Goal: Information Seeking & Learning: Learn about a topic

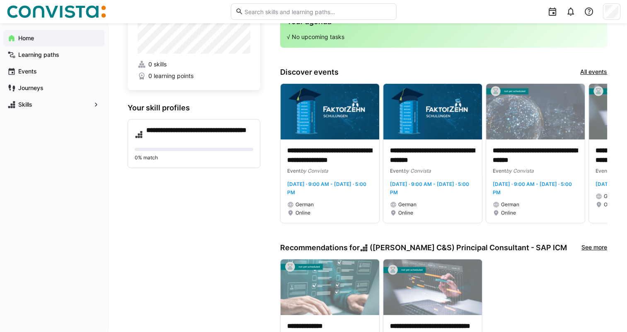
scroll to position [31, 0]
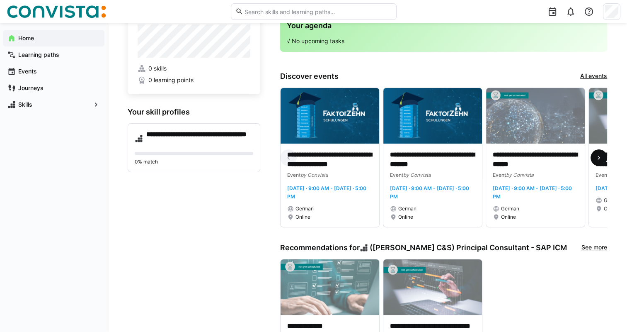
click at [593, 157] on span at bounding box center [599, 157] width 17 height 17
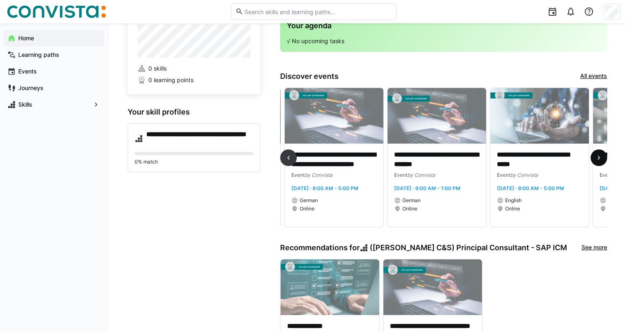
scroll to position [0, 308]
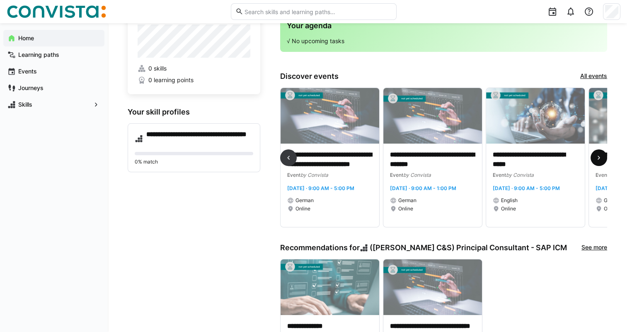
click at [593, 157] on span at bounding box center [599, 157] width 17 height 17
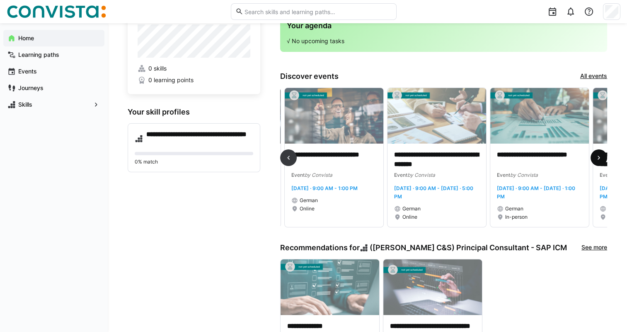
scroll to position [0, 617]
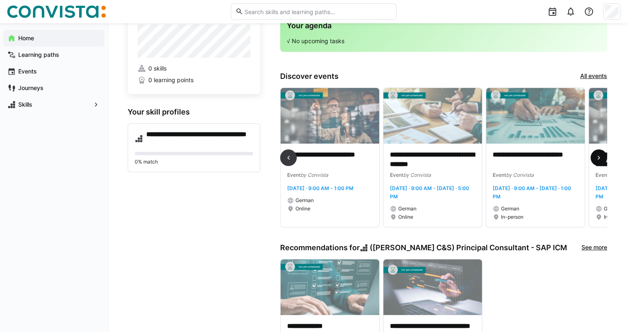
click at [595, 157] on eds-icon at bounding box center [599, 157] width 8 height 8
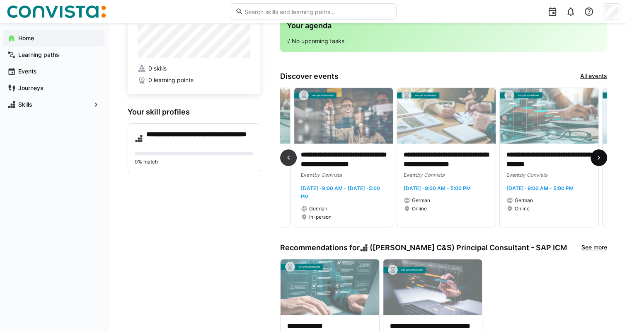
scroll to position [0, 925]
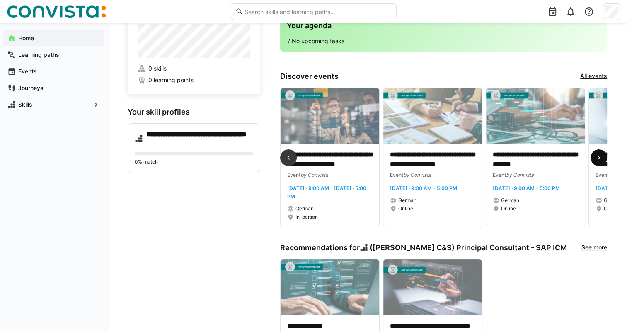
click at [595, 157] on eds-icon at bounding box center [599, 157] width 8 height 8
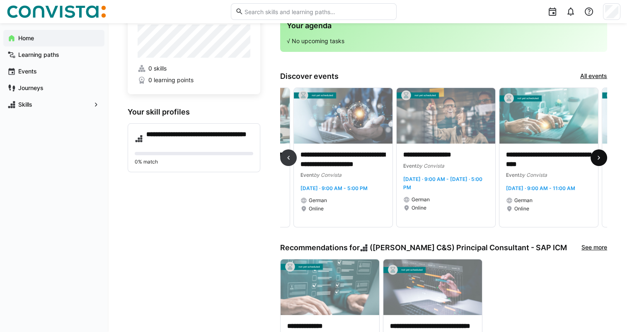
scroll to position [0, 1233]
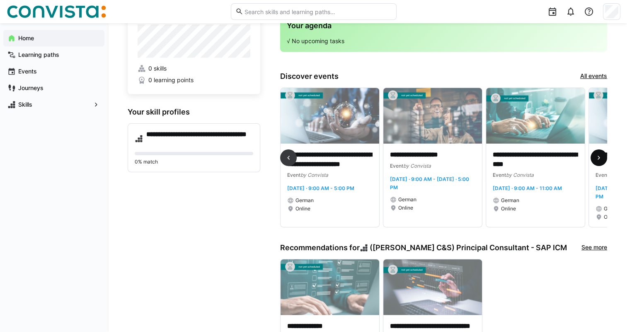
click at [595, 157] on eds-icon at bounding box center [599, 157] width 8 height 8
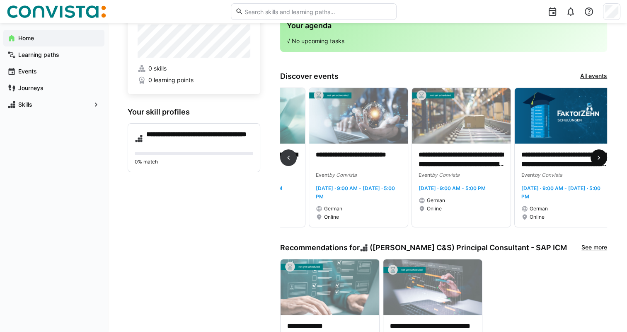
scroll to position [0, 1542]
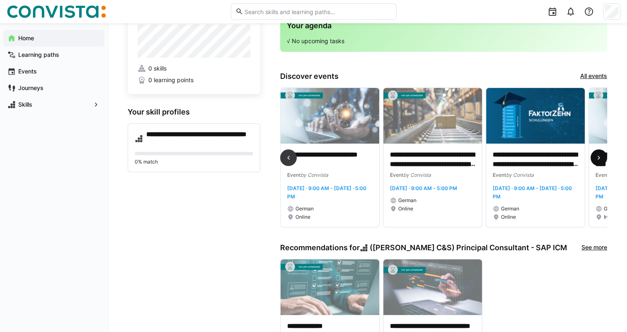
click at [595, 157] on eds-icon at bounding box center [599, 157] width 8 height 8
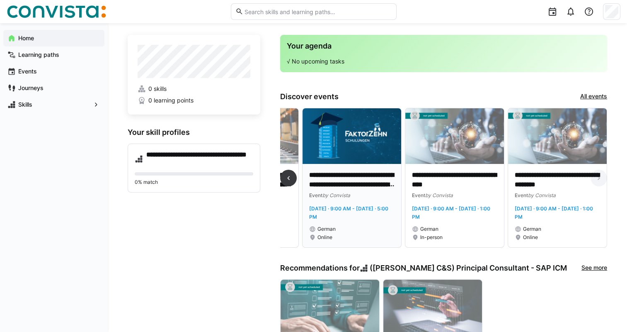
scroll to position [0, 0]
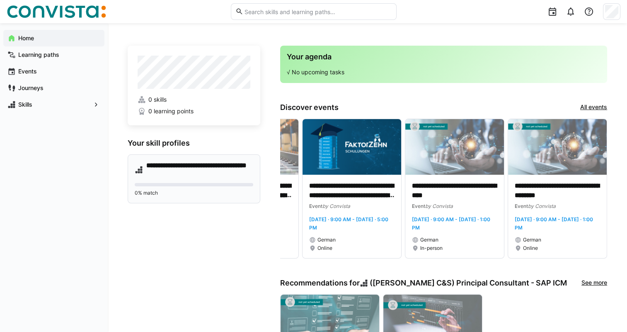
click at [169, 171] on h4 "**********" at bounding box center [199, 169] width 107 height 17
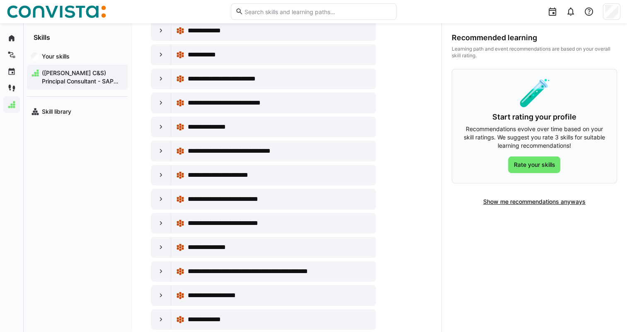
scroll to position [199, 0]
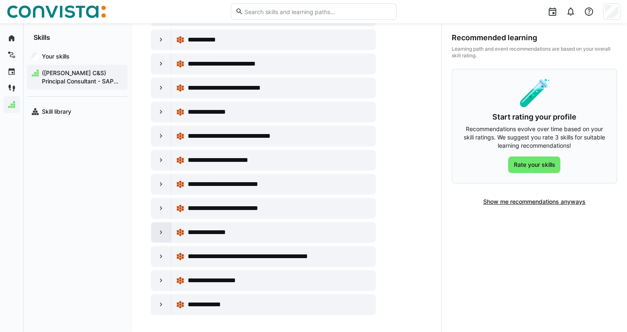
click at [163, 230] on eds-icon at bounding box center [161, 232] width 8 height 8
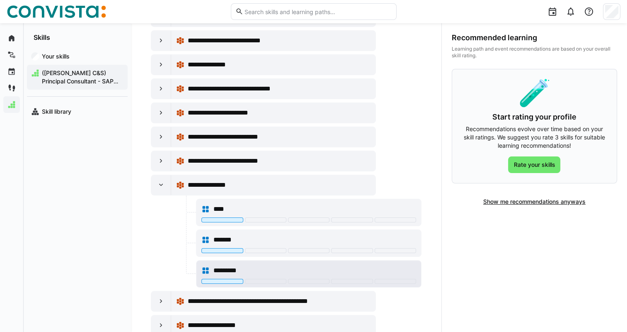
scroll to position [282, 0]
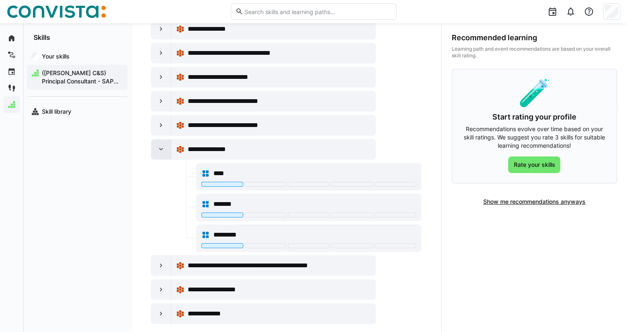
click at [159, 145] on eds-icon at bounding box center [161, 149] width 8 height 8
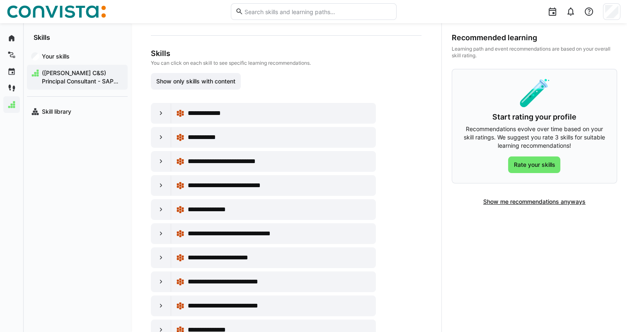
scroll to position [116, 0]
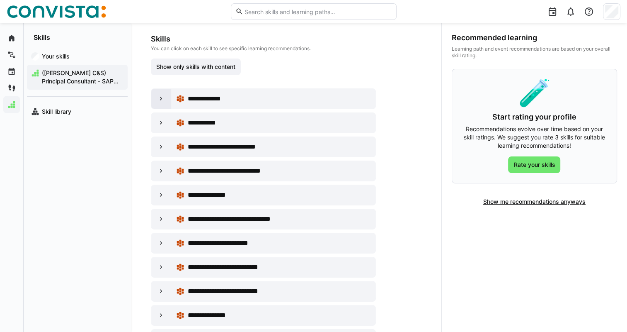
click at [159, 96] on eds-icon at bounding box center [161, 98] width 8 height 8
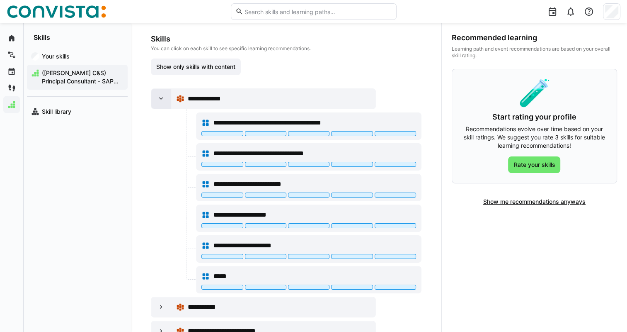
click at [159, 96] on eds-icon at bounding box center [161, 98] width 8 height 8
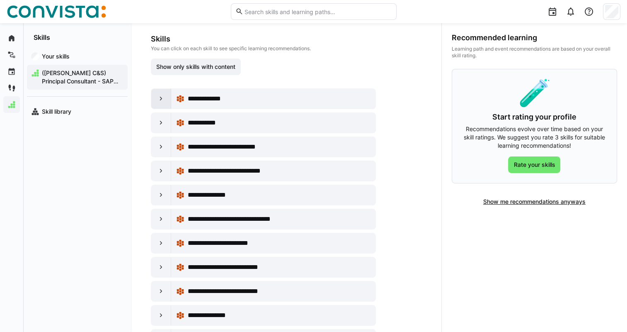
click at [163, 101] on eds-icon at bounding box center [161, 98] width 8 height 8
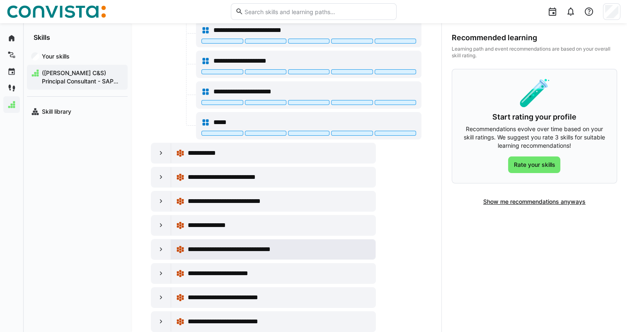
scroll to position [282, 0]
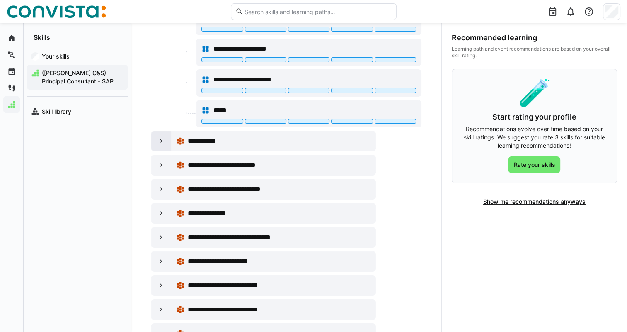
click at [160, 137] on eds-icon at bounding box center [161, 141] width 8 height 8
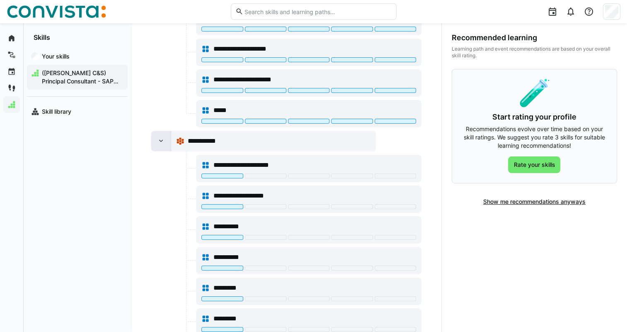
click at [162, 137] on eds-icon at bounding box center [161, 141] width 8 height 8
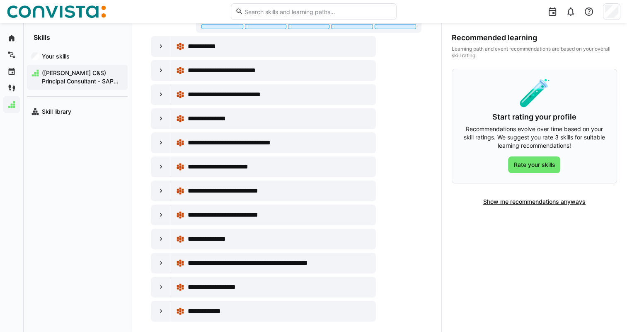
scroll to position [382, 0]
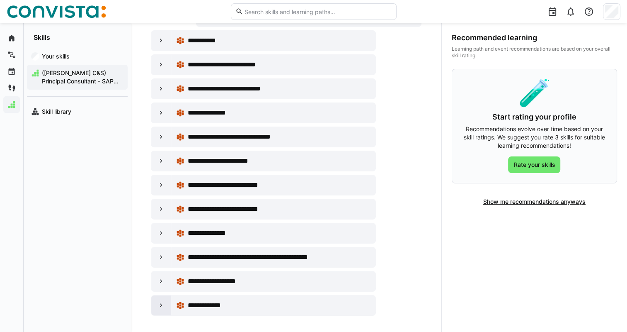
click at [162, 301] on eds-icon at bounding box center [161, 305] width 8 height 8
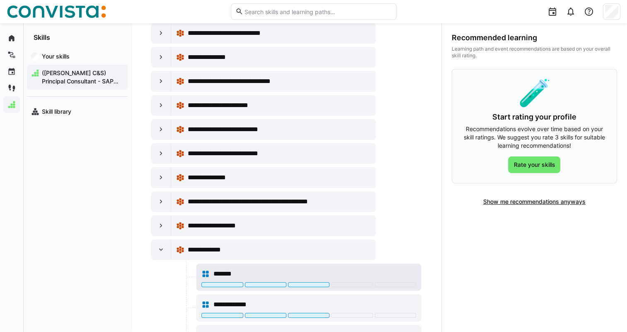
scroll to position [504, 0]
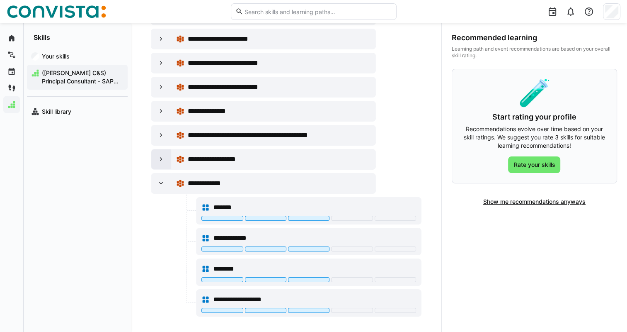
click at [157, 159] on eds-icon at bounding box center [161, 159] width 8 height 8
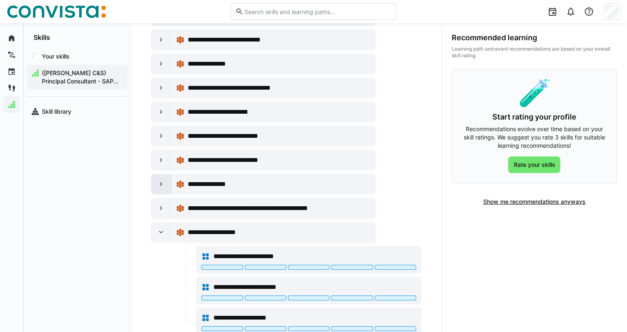
scroll to position [421, 0]
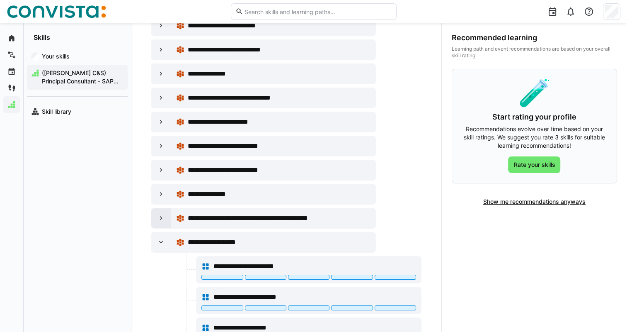
click at [155, 211] on div at bounding box center [161, 218] width 20 height 20
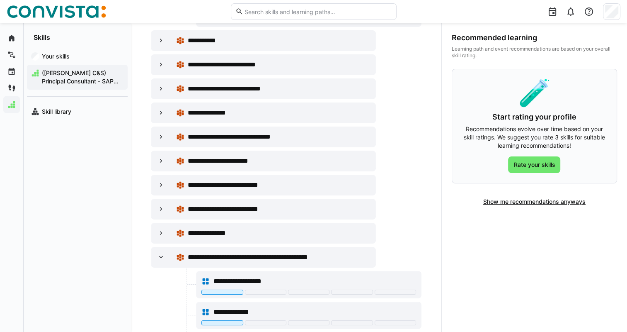
scroll to position [380, 0]
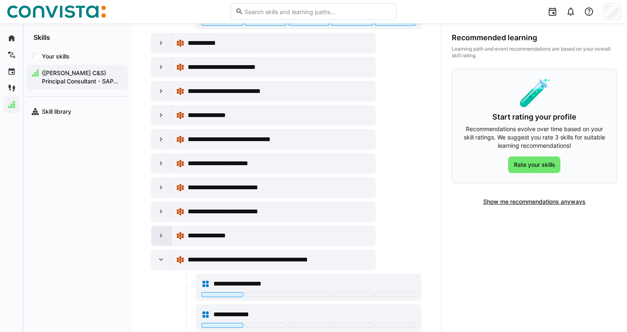
click at [157, 233] on eds-icon at bounding box center [161, 235] width 8 height 8
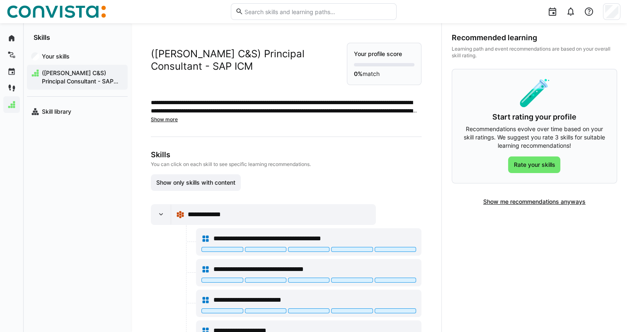
scroll to position [0, 0]
click at [61, 115] on span "Skill library" at bounding box center [82, 111] width 83 height 8
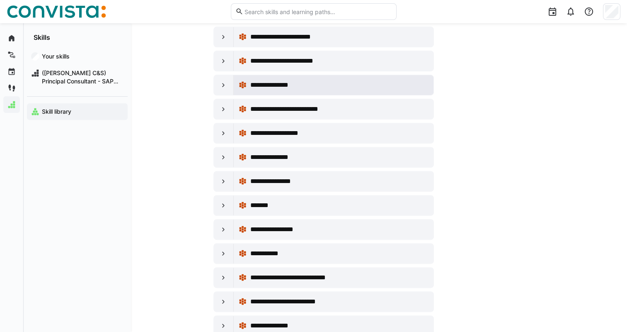
scroll to position [290, 0]
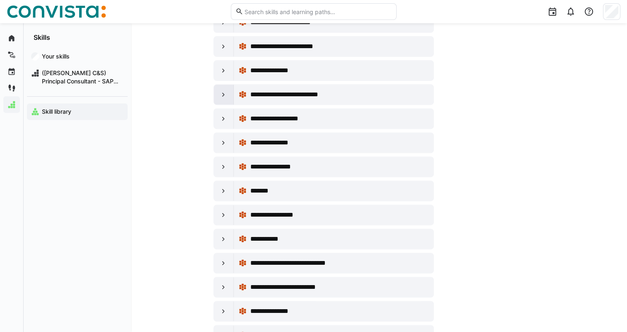
click at [220, 90] on eds-icon at bounding box center [223, 94] width 8 height 8
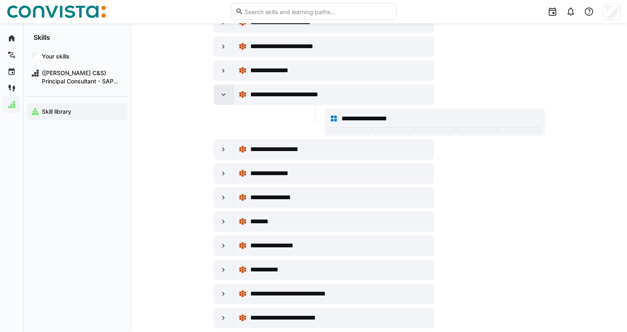
click at [222, 90] on eds-icon at bounding box center [223, 94] width 8 height 8
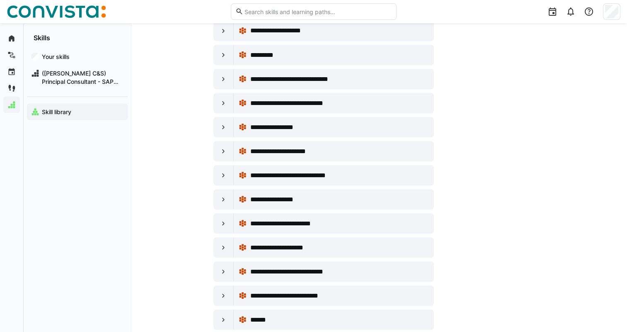
scroll to position [1533, 0]
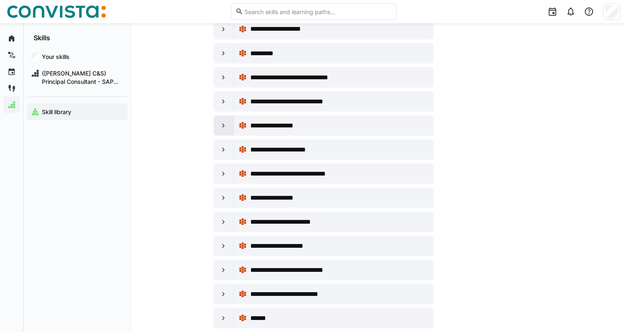
click at [222, 121] on eds-icon at bounding box center [223, 125] width 8 height 8
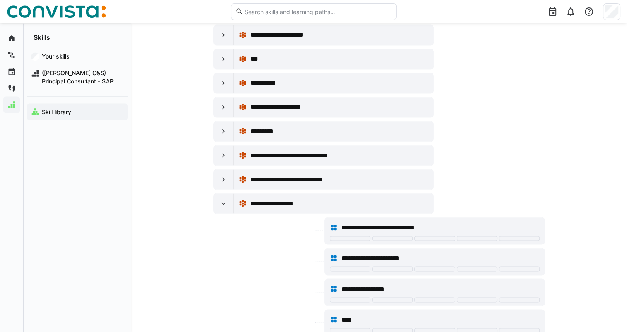
scroll to position [1575, 0]
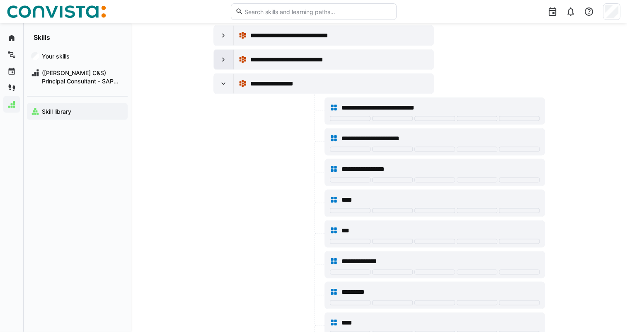
click at [220, 56] on eds-icon at bounding box center [223, 60] width 8 height 8
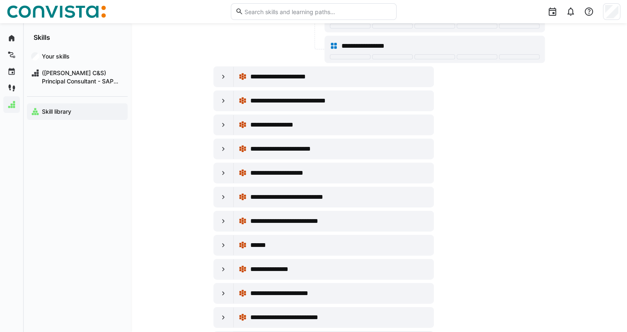
scroll to position [2859, 0]
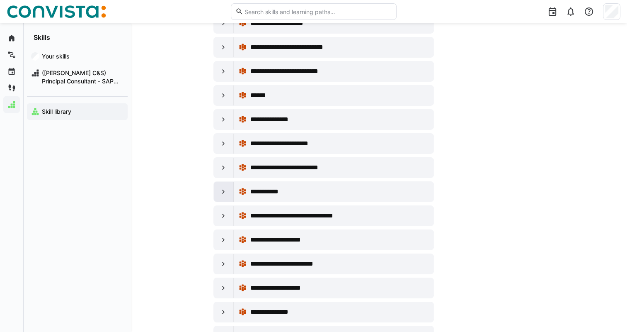
click at [228, 182] on div at bounding box center [224, 192] width 20 height 20
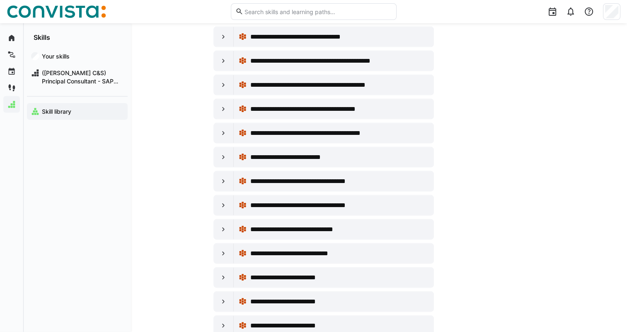
scroll to position [4890, 0]
click at [219, 104] on eds-icon at bounding box center [223, 108] width 8 height 8
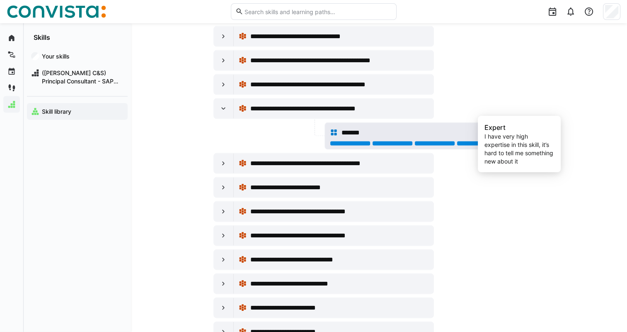
click at [523, 141] on div at bounding box center [519, 143] width 41 height 5
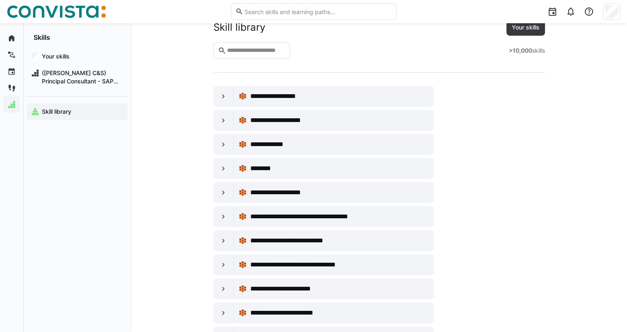
scroll to position [0, 0]
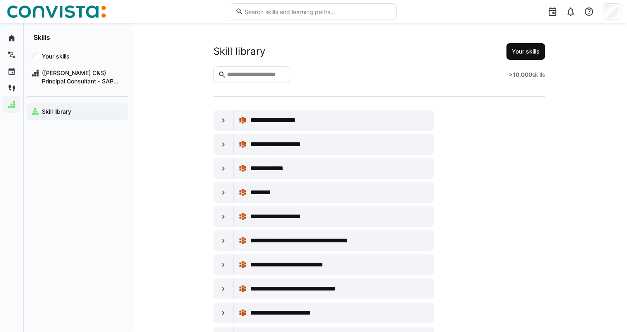
click at [531, 51] on span "Your skills" at bounding box center [526, 51] width 30 height 8
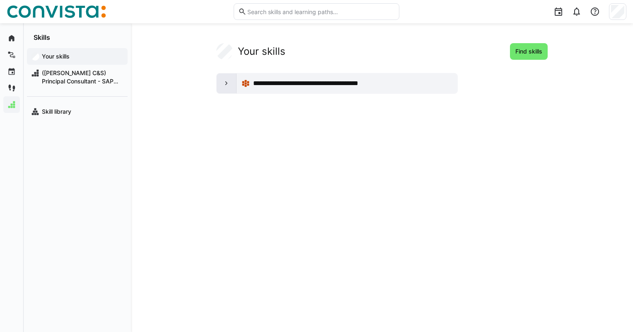
click at [224, 80] on eds-icon at bounding box center [227, 83] width 8 height 8
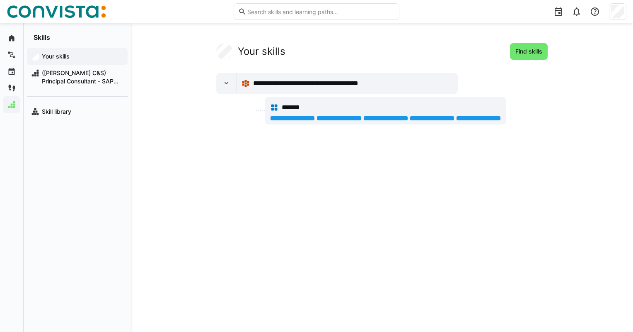
click at [559, 119] on app-your-skills-component "**********" at bounding box center [382, 83] width 462 height 81
click at [228, 82] on eds-icon at bounding box center [227, 83] width 8 height 8
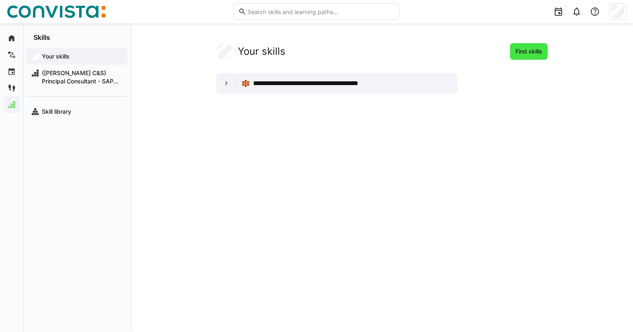
click at [536, 53] on span "Find skills" at bounding box center [528, 51] width 29 height 8
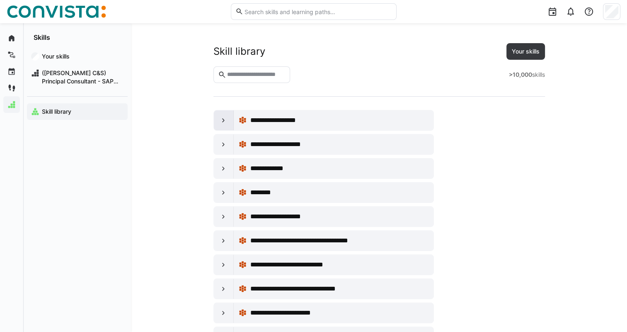
click at [220, 117] on eds-icon at bounding box center [223, 120] width 8 height 8
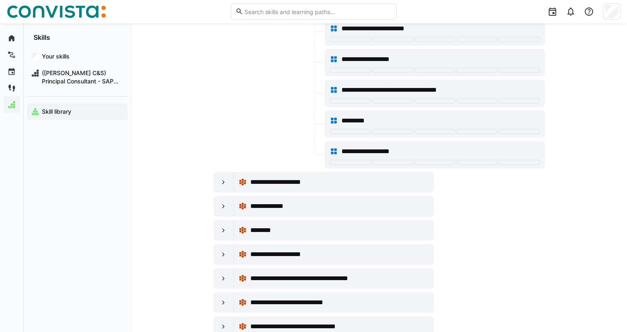
scroll to position [166, 0]
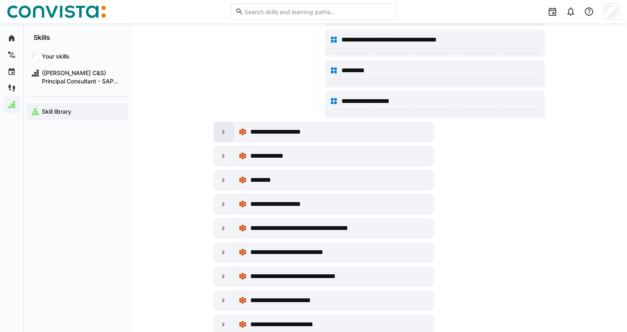
click at [222, 130] on eds-icon at bounding box center [223, 132] width 8 height 8
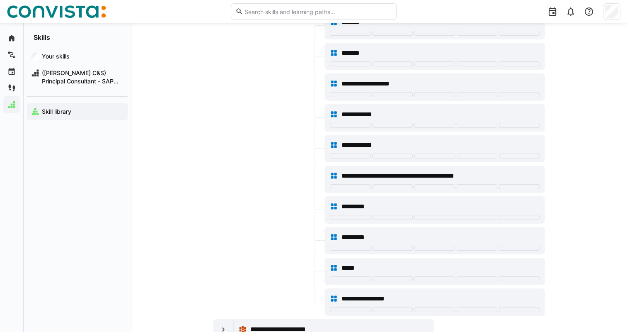
scroll to position [2859, 0]
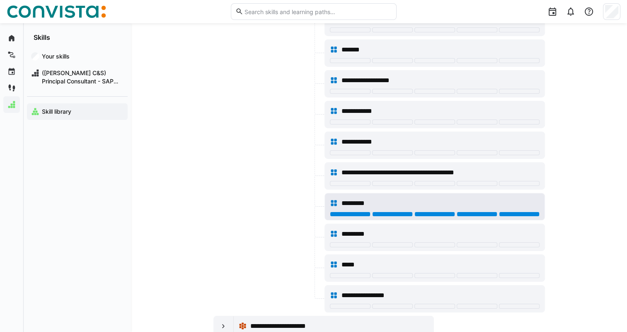
click at [516, 211] on div at bounding box center [519, 213] width 41 height 5
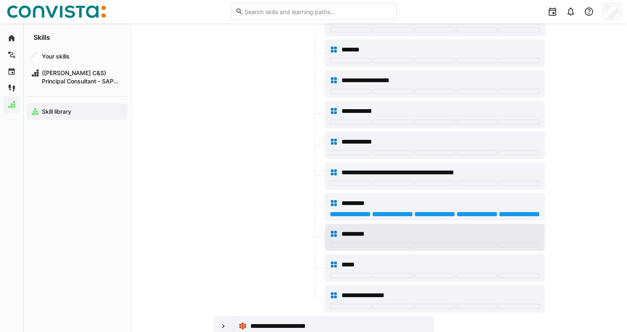
click at [520, 242] on div at bounding box center [435, 245] width 210 height 7
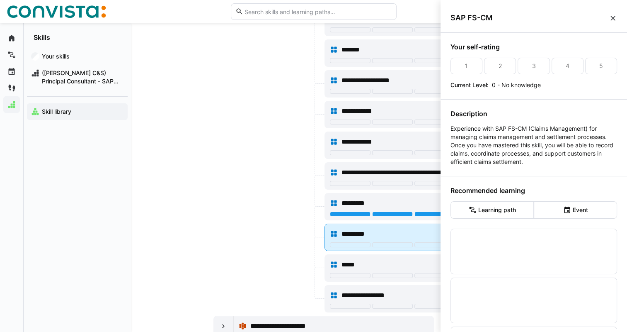
scroll to position [0, 0]
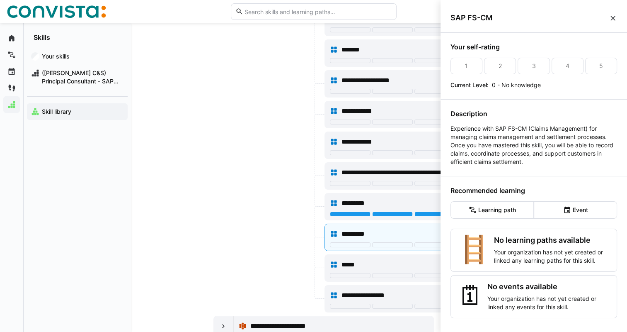
click at [610, 18] on eds-icon at bounding box center [613, 18] width 8 height 8
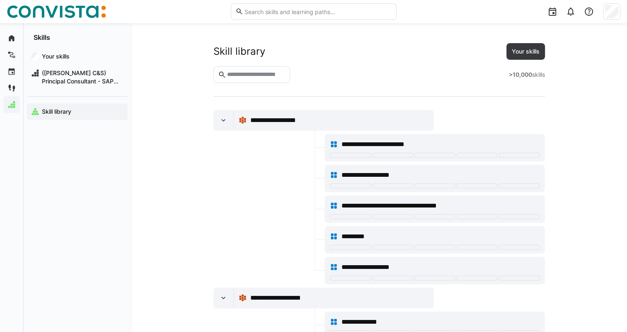
scroll to position [2859, 0]
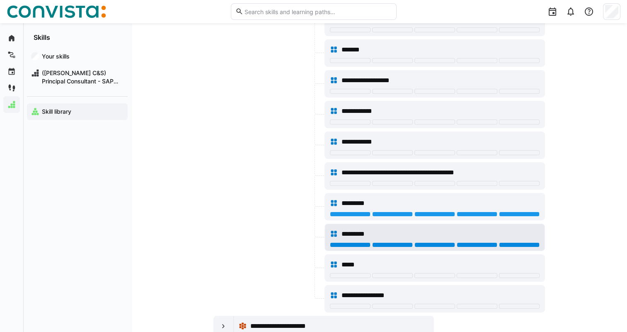
click at [527, 242] on div at bounding box center [519, 244] width 41 height 5
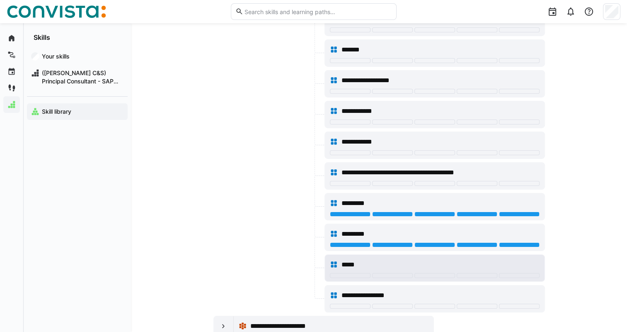
click at [428, 256] on div "*****" at bounding box center [435, 264] width 210 height 17
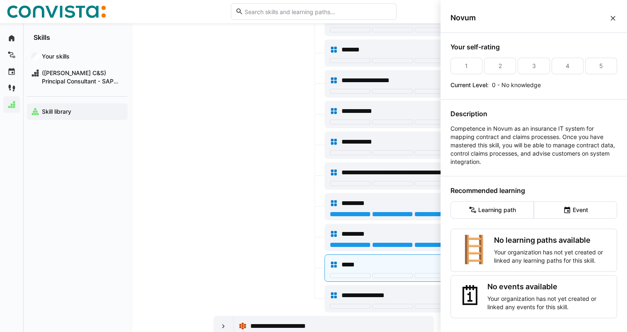
scroll to position [7, 0]
click at [612, 15] on eds-icon at bounding box center [613, 18] width 8 height 8
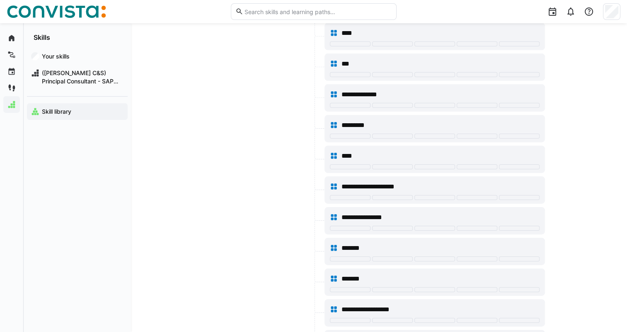
scroll to position [2611, 0]
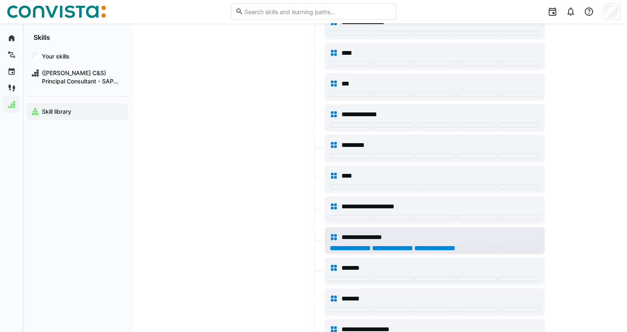
click at [433, 245] on div at bounding box center [434, 247] width 41 height 5
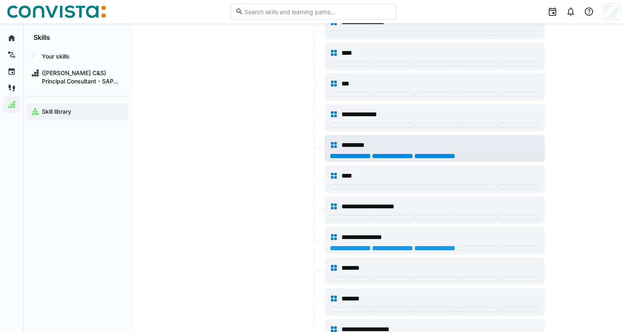
click at [436, 153] on div at bounding box center [434, 155] width 41 height 5
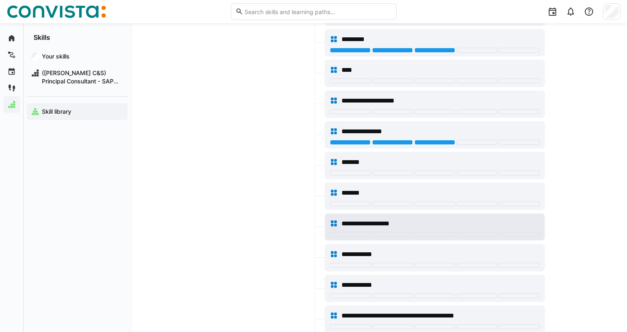
scroll to position [2735, 0]
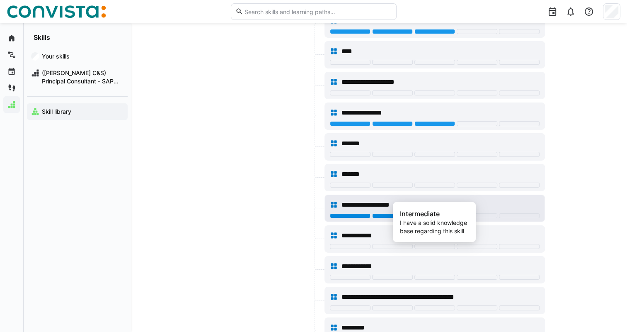
click at [430, 213] on div at bounding box center [434, 215] width 41 height 5
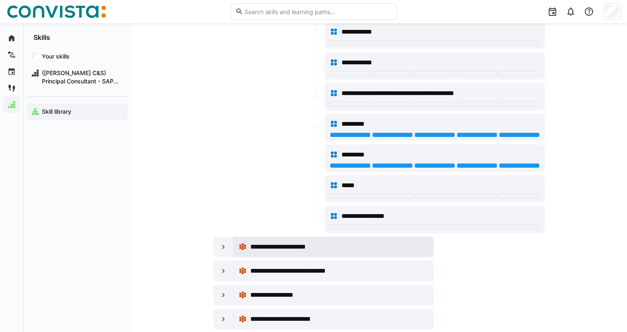
scroll to position [2984, 0]
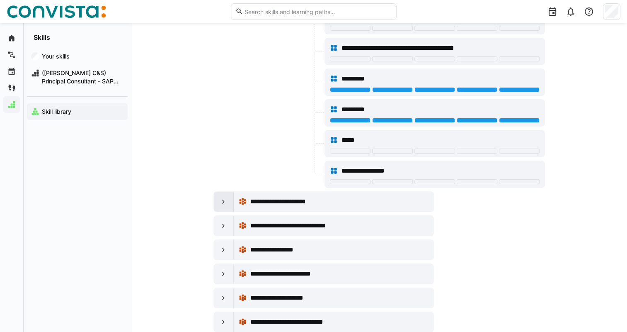
click at [228, 191] on div at bounding box center [224, 201] width 20 height 20
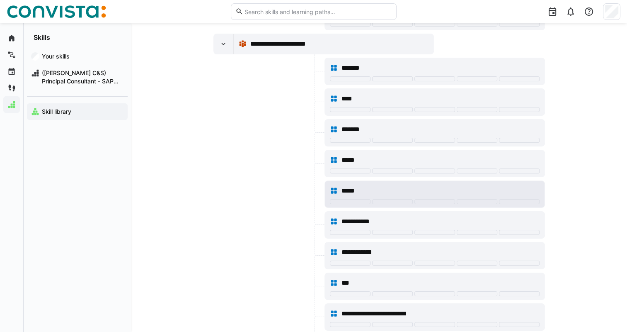
scroll to position [3149, 0]
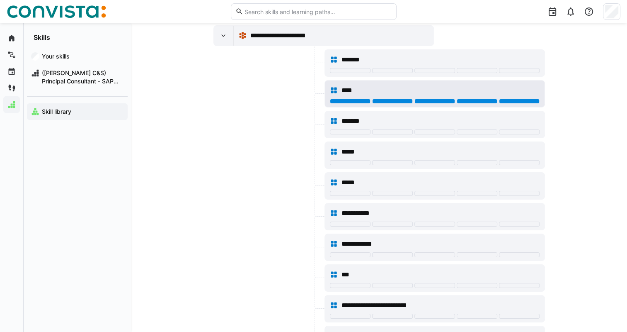
click at [501, 99] on div at bounding box center [519, 101] width 41 height 5
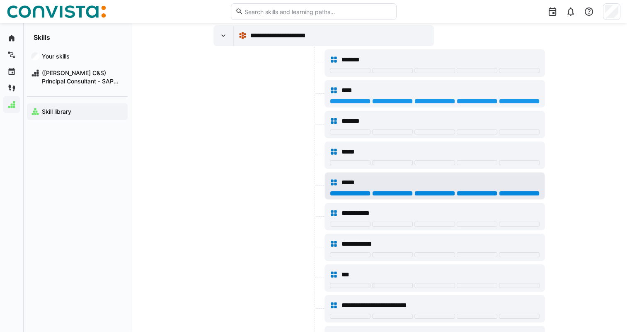
click at [511, 191] on div at bounding box center [519, 193] width 41 height 5
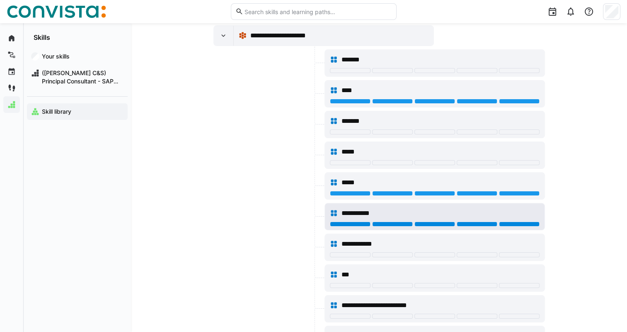
click at [506, 221] on div at bounding box center [519, 223] width 41 height 5
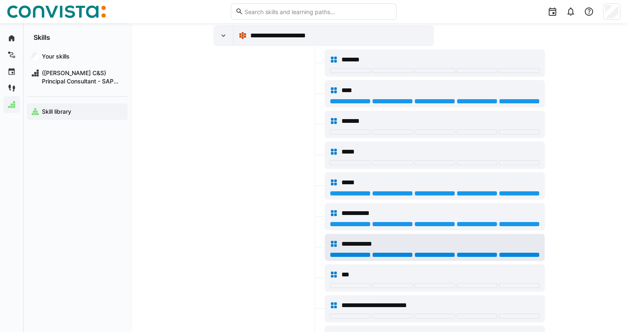
click at [523, 252] on div at bounding box center [519, 254] width 41 height 5
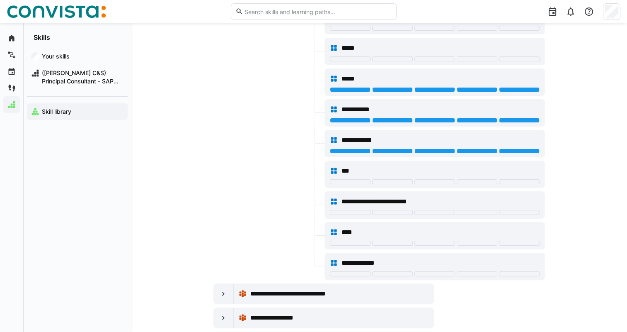
scroll to position [3274, 0]
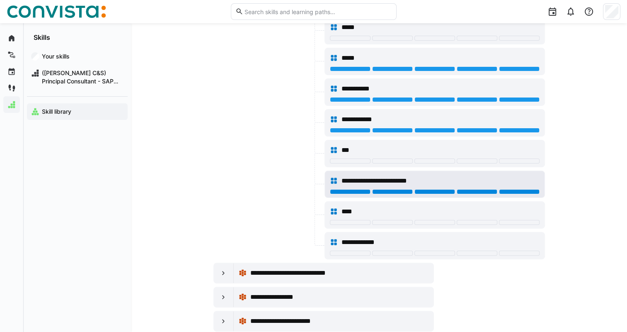
click at [508, 189] on div at bounding box center [519, 191] width 41 height 5
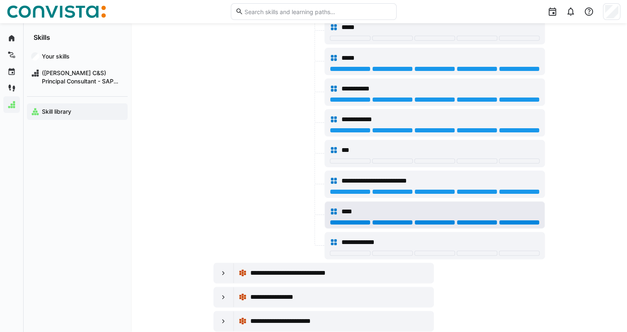
click at [525, 220] on div at bounding box center [519, 222] width 41 height 5
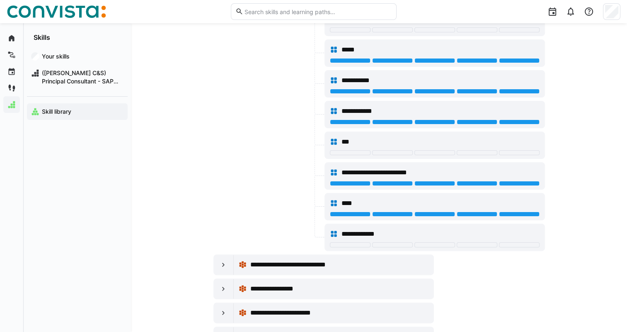
scroll to position [3357, 0]
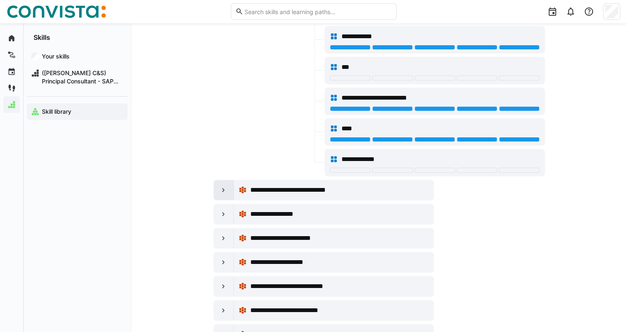
click at [220, 186] on eds-icon at bounding box center [223, 190] width 8 height 8
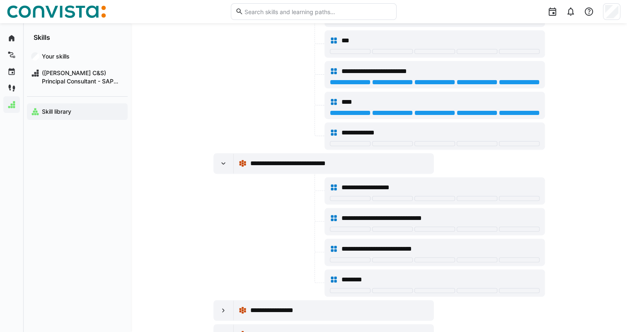
scroll to position [3398, 0]
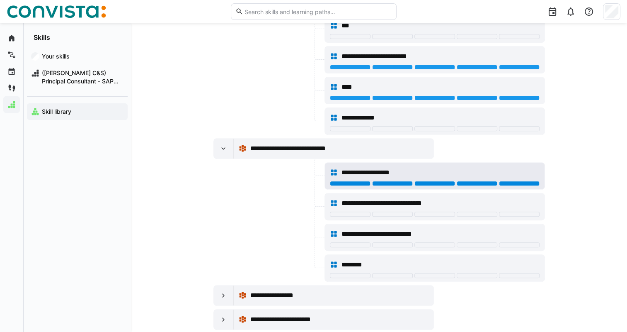
click at [520, 181] on div at bounding box center [519, 183] width 41 height 5
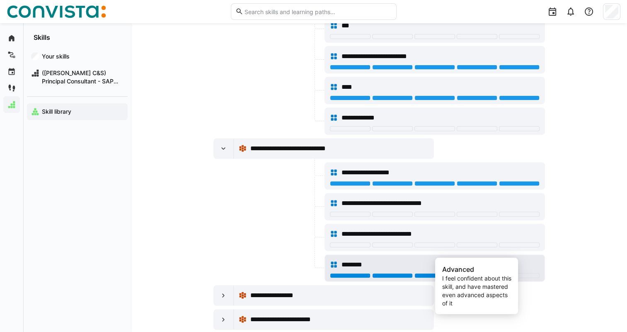
click at [481, 273] on div at bounding box center [477, 275] width 41 height 5
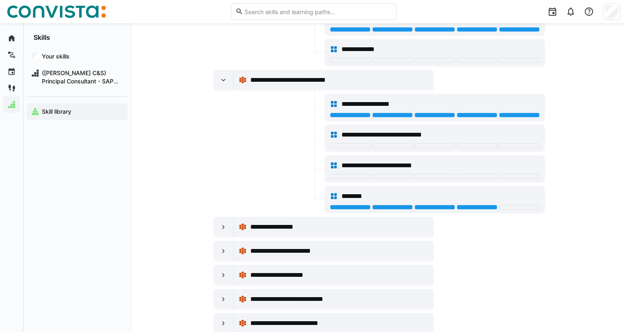
scroll to position [3481, 0]
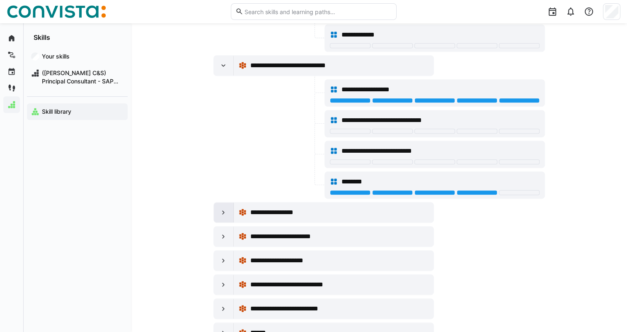
click at [222, 208] on eds-icon at bounding box center [223, 212] width 8 height 8
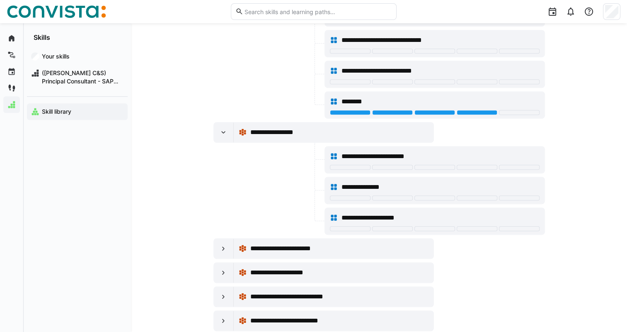
scroll to position [3564, 0]
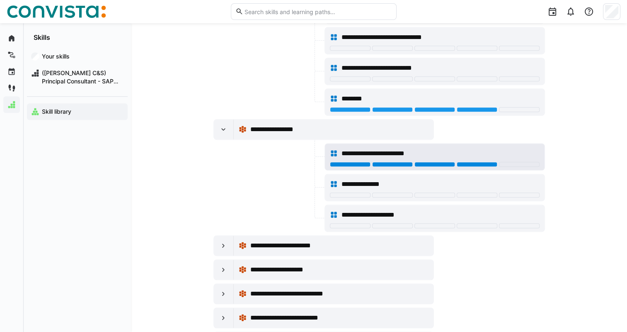
click at [462, 162] on div at bounding box center [477, 164] width 41 height 5
click at [430, 162] on div at bounding box center [434, 164] width 41 height 5
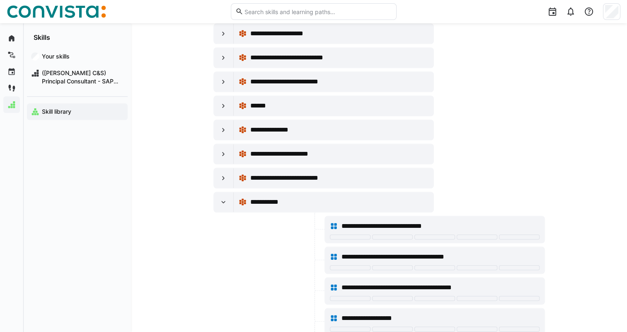
scroll to position [3812, 0]
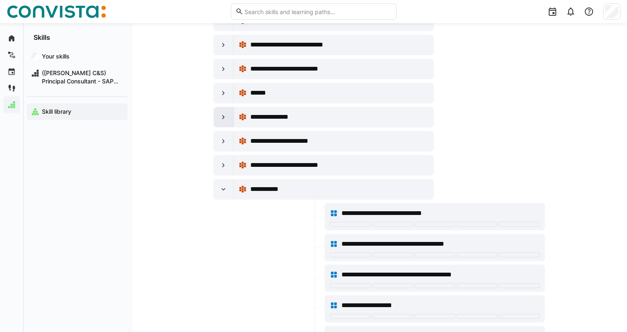
click at [223, 113] on eds-icon at bounding box center [223, 117] width 8 height 8
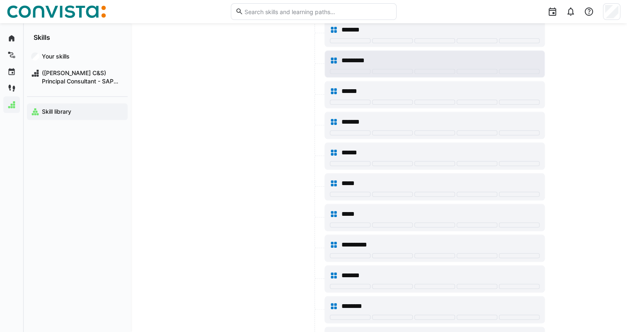
scroll to position [4020, 0]
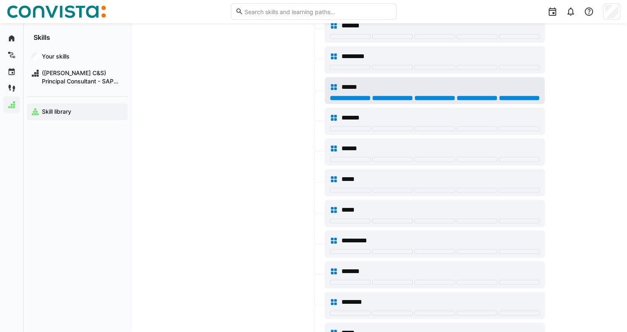
click at [516, 95] on div at bounding box center [519, 97] width 41 height 5
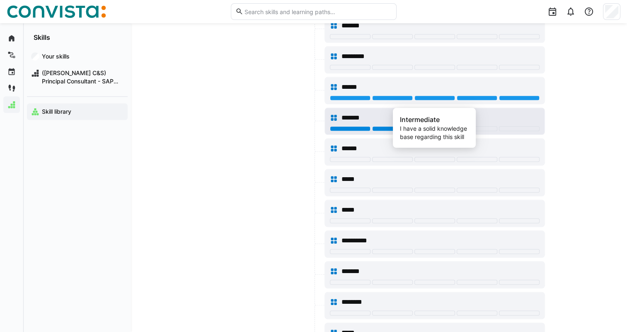
click at [441, 126] on div at bounding box center [434, 128] width 41 height 5
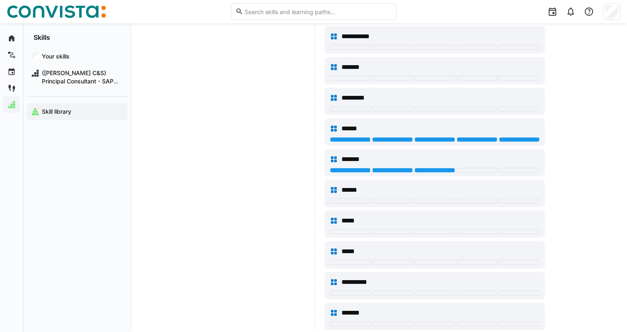
scroll to position [3812, 0]
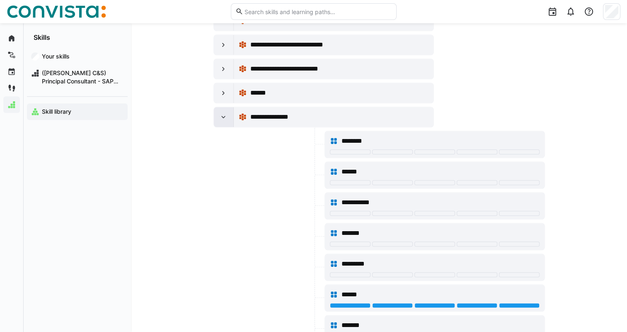
click at [225, 113] on eds-icon at bounding box center [223, 117] width 8 height 8
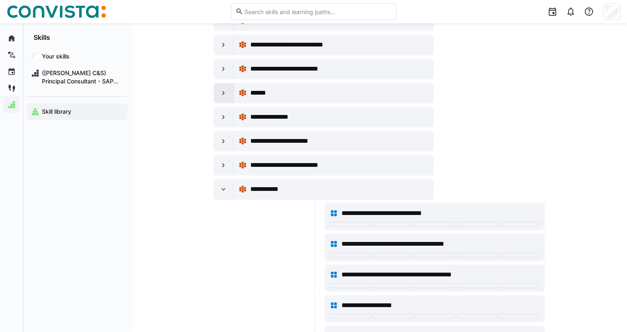
click at [223, 89] on eds-icon at bounding box center [223, 93] width 8 height 8
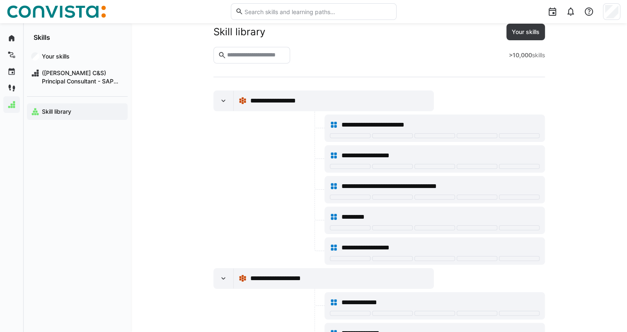
scroll to position [0, 0]
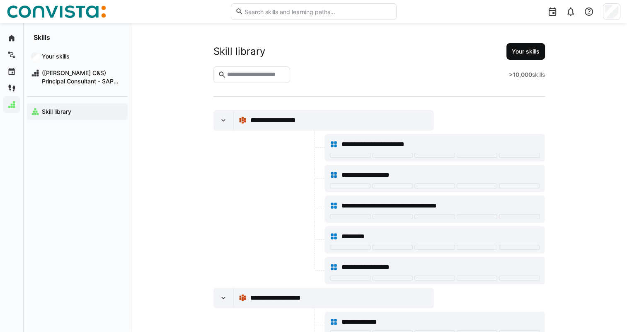
click at [523, 46] on span "Your skills" at bounding box center [525, 51] width 39 height 17
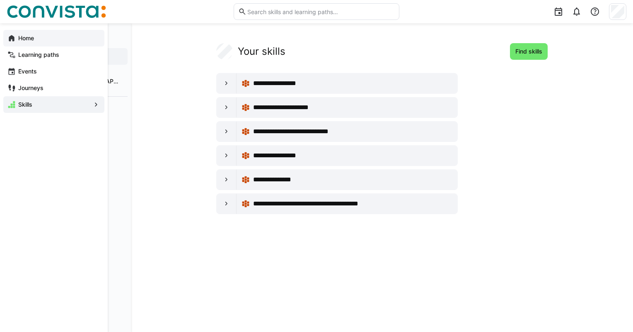
click at [10, 35] on eds-icon at bounding box center [11, 38] width 8 height 8
